Goal: Information Seeking & Learning: Learn about a topic

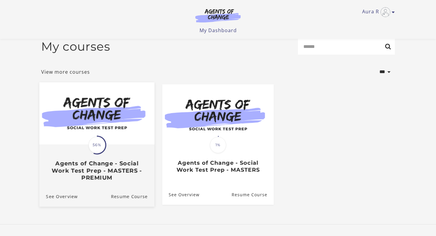
click at [88, 160] on div "Translation missing: en.liquid.partials.dashboard_course_card.progress_descript…" at bounding box center [96, 163] width 115 height 36
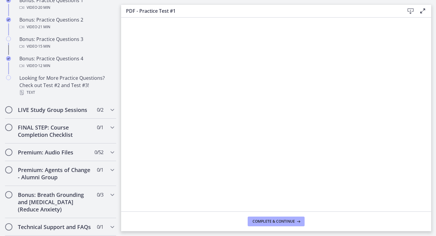
scroll to position [424, 0]
click at [92, 115] on div "LIVE Study Group Sessions 0 / 2 Completed" at bounding box center [60, 110] width 111 height 18
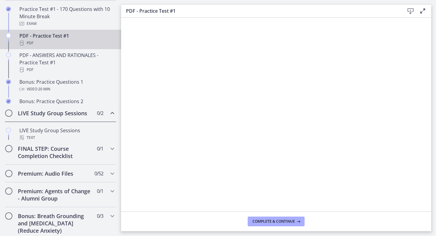
scroll to position [317, 0]
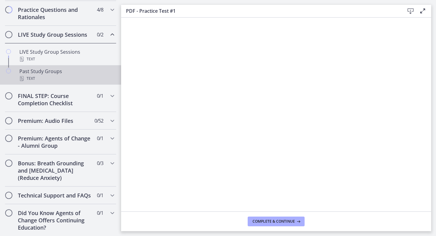
click at [56, 68] on div "Past Study Groups Text" at bounding box center [66, 75] width 94 height 15
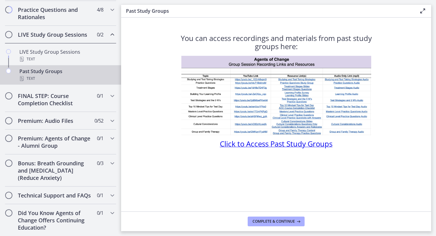
click at [236, 147] on span "Click to Access Past Study Groups" at bounding box center [276, 143] width 113 height 10
